Goal: Task Accomplishment & Management: Use online tool/utility

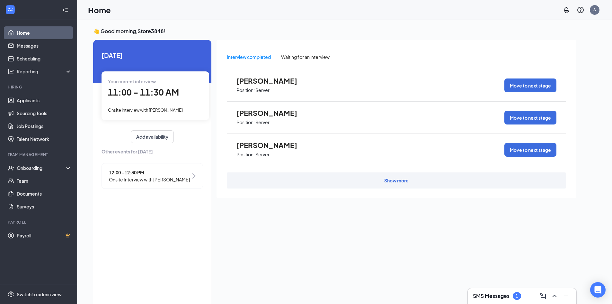
click at [390, 181] on div "Show more" at bounding box center [396, 180] width 24 height 6
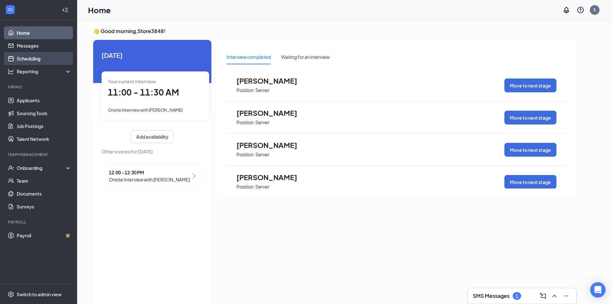
click at [25, 59] on link "Scheduling" at bounding box center [44, 58] width 55 height 13
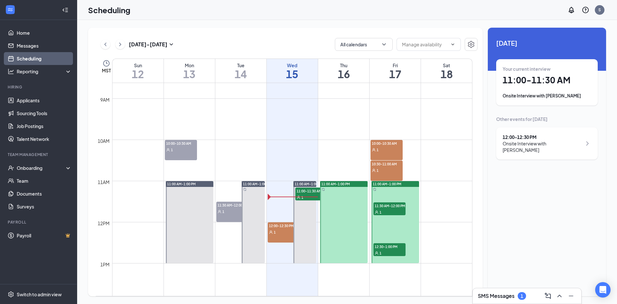
scroll to position [380, 0]
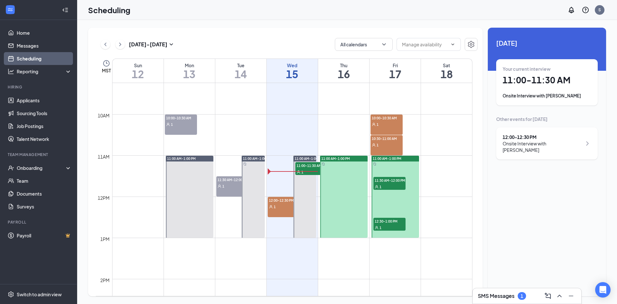
click at [290, 206] on div "1" at bounding box center [284, 206] width 32 height 6
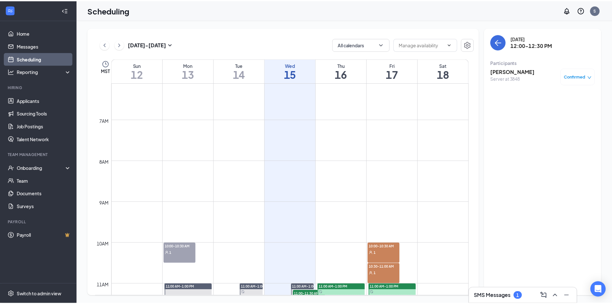
scroll to position [348, 0]
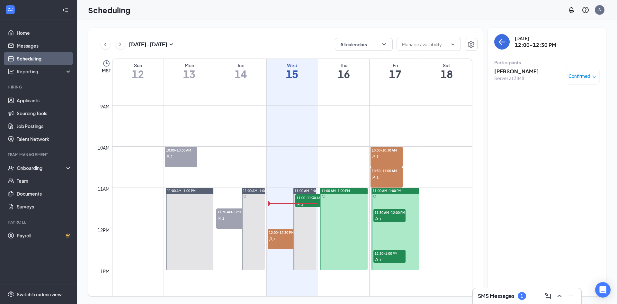
click at [384, 156] on div "1" at bounding box center [386, 156] width 32 height 6
click at [382, 173] on span "10:30-11:00 AM" at bounding box center [386, 170] width 32 height 6
click at [385, 213] on span "11:30 AM-12:00 PM" at bounding box center [389, 212] width 32 height 6
click at [388, 256] on div "1" at bounding box center [389, 259] width 32 height 6
click at [37, 105] on link "Applicants" at bounding box center [44, 100] width 55 height 13
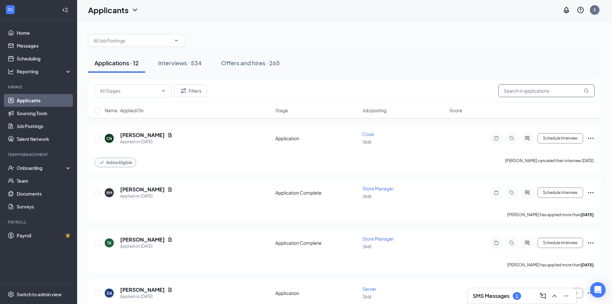
click at [537, 89] on input "text" at bounding box center [546, 90] width 96 height 13
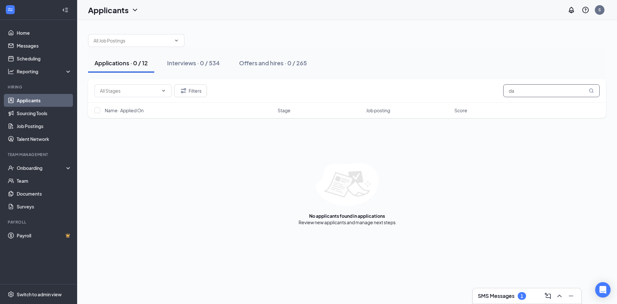
type input "d"
